Goal: Find specific page/section: Find specific page/section

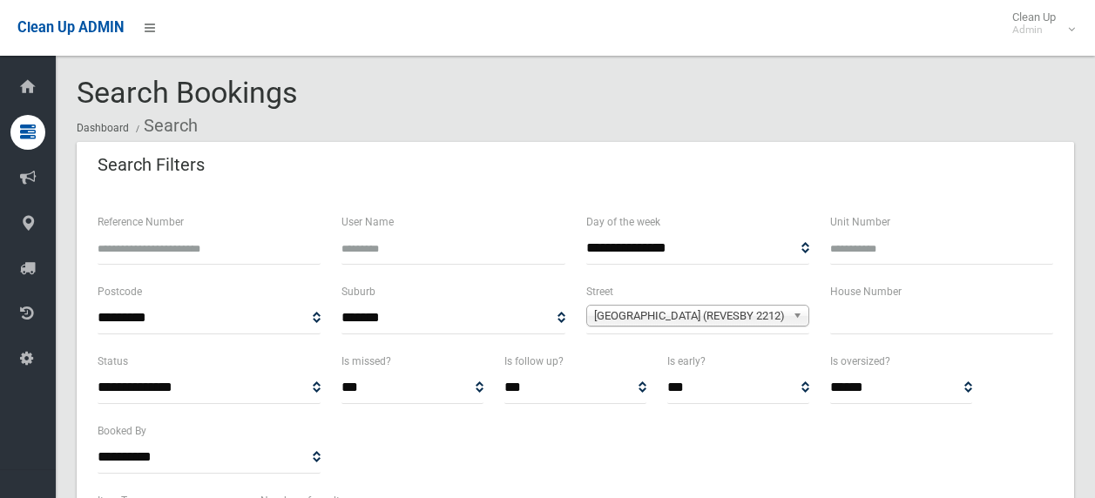
select select
click at [673, 326] on div "[GEOGRAPHIC_DATA] (REVESBY 2212)" at bounding box center [697, 316] width 223 height 22
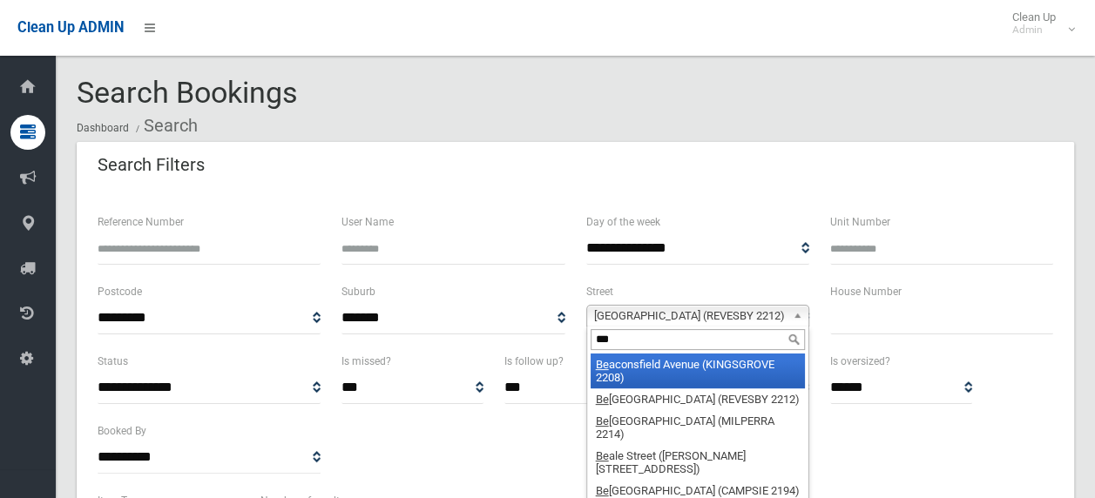
type input "****"
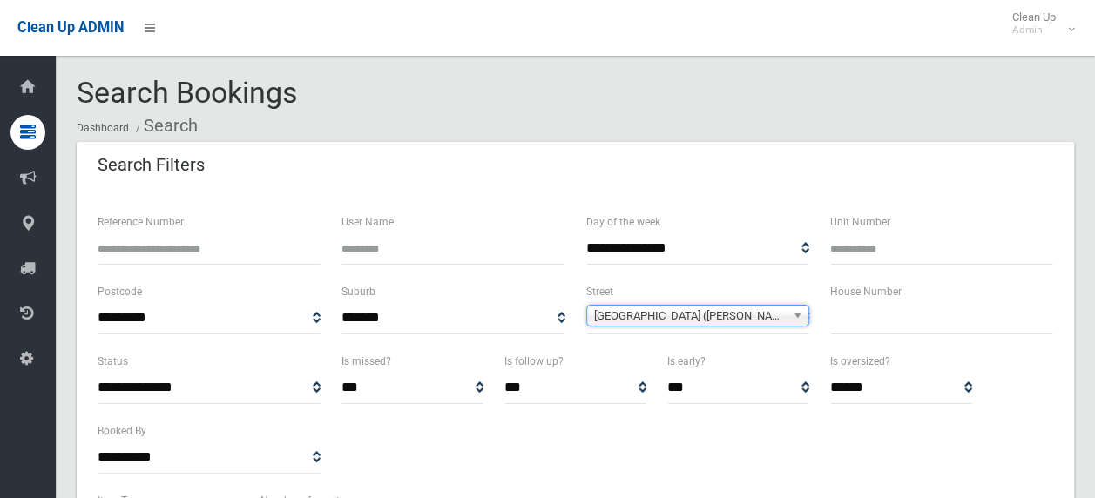
click at [877, 313] on input "text" at bounding box center [941, 318] width 223 height 32
type input "**"
click at [803, 151] on div "Search Filters" at bounding box center [575, 166] width 997 height 49
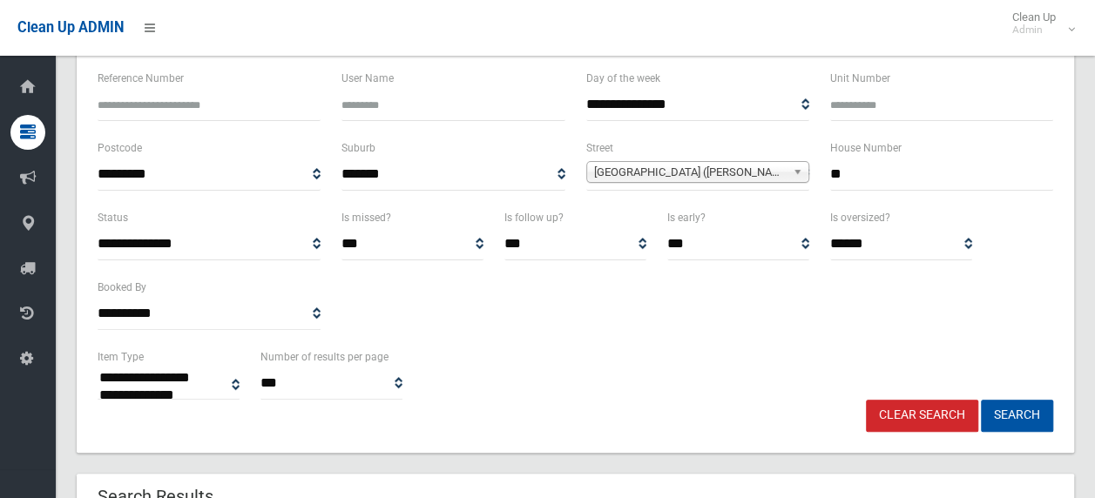
scroll to position [174, 0]
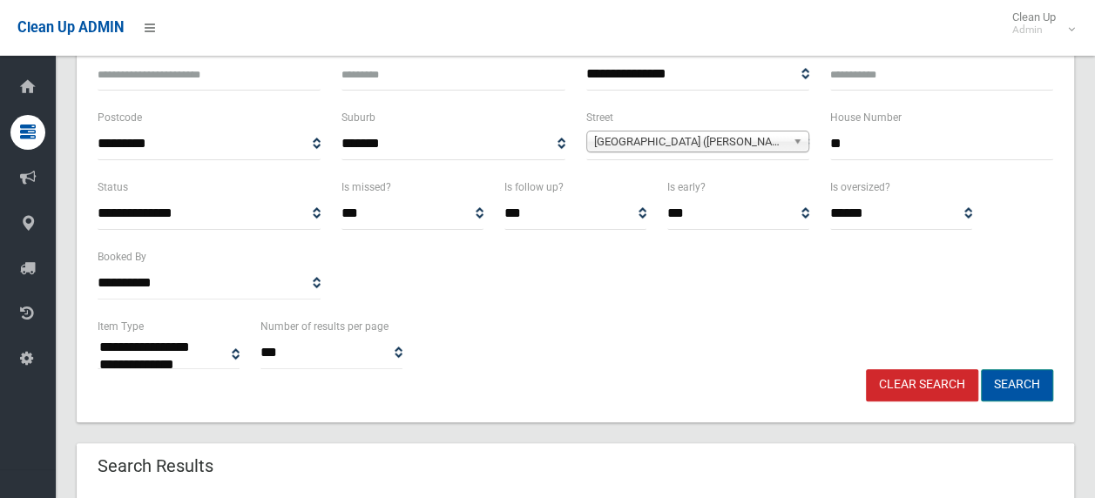
click at [1002, 376] on button "Search" at bounding box center [1016, 385] width 72 height 32
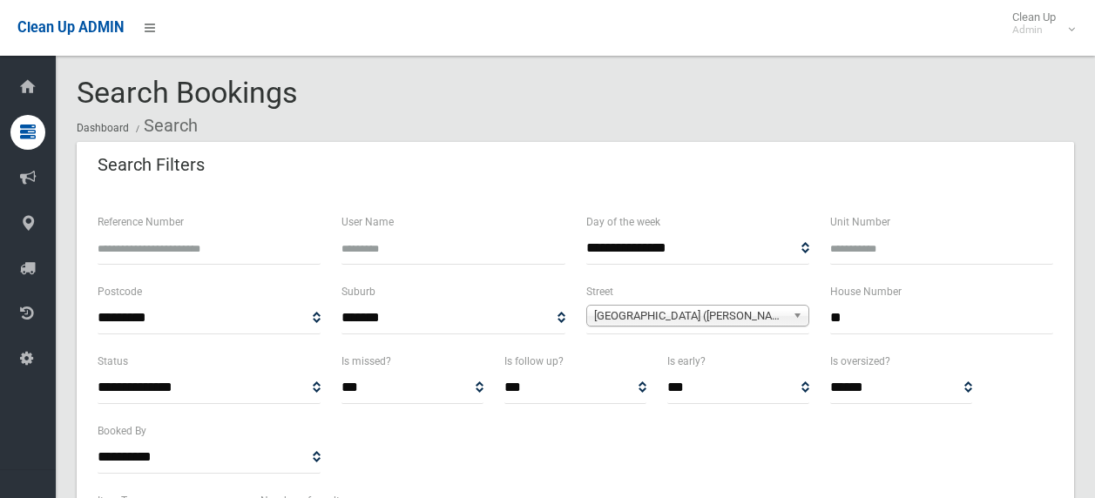
select select
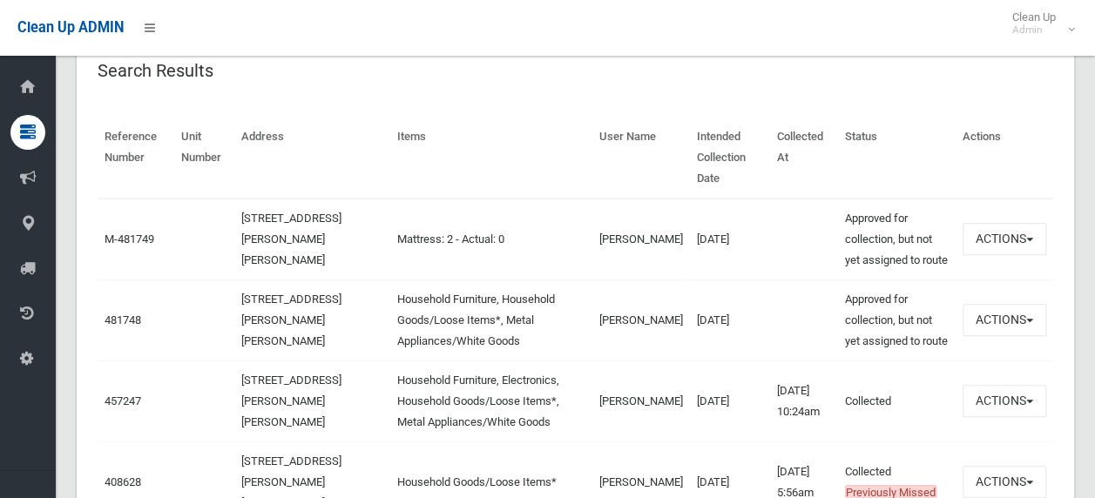
scroll to position [571, 0]
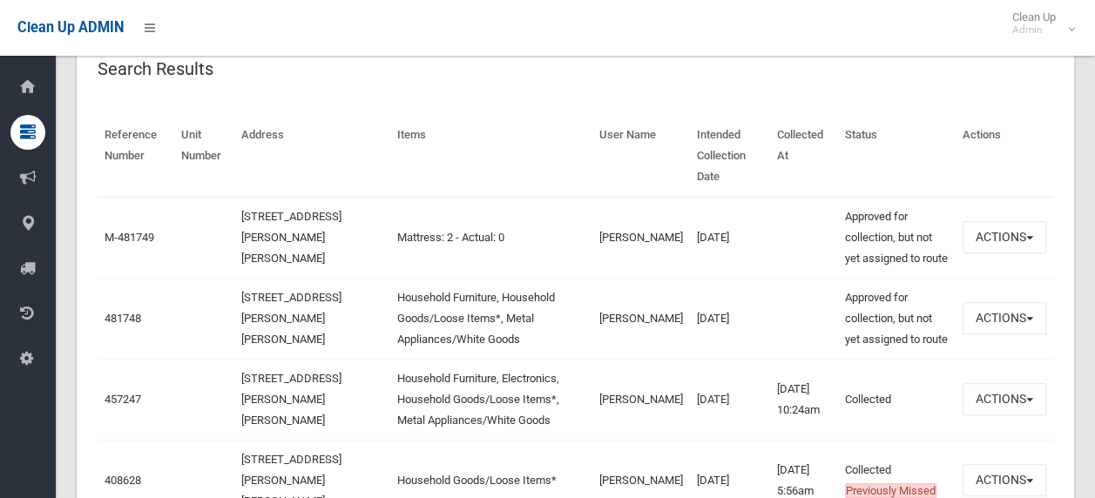
click at [547, 81] on div "Search Results" at bounding box center [575, 70] width 997 height 49
